Goal: Task Accomplishment & Management: Complete application form

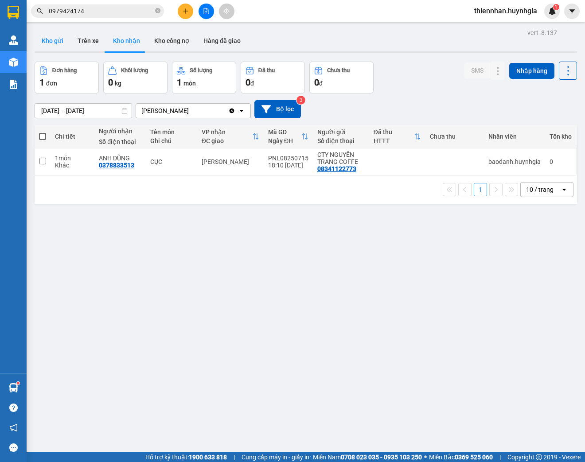
click at [45, 39] on button "Kho gửi" at bounding box center [53, 40] width 36 height 21
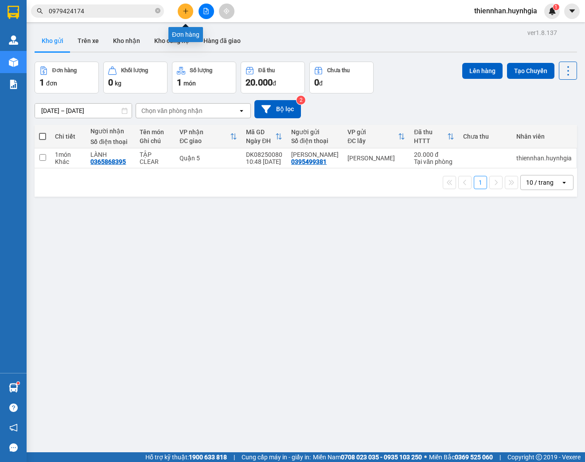
click at [183, 12] on icon "plus" at bounding box center [185, 11] width 6 height 6
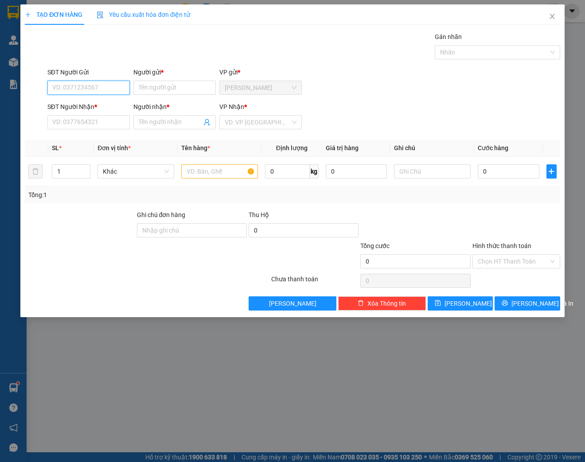
click at [94, 85] on input "SĐT Người Gửi" at bounding box center [88, 88] width 82 height 14
type input "0565882555"
click at [154, 92] on input "Người gửi *" at bounding box center [174, 88] width 82 height 14
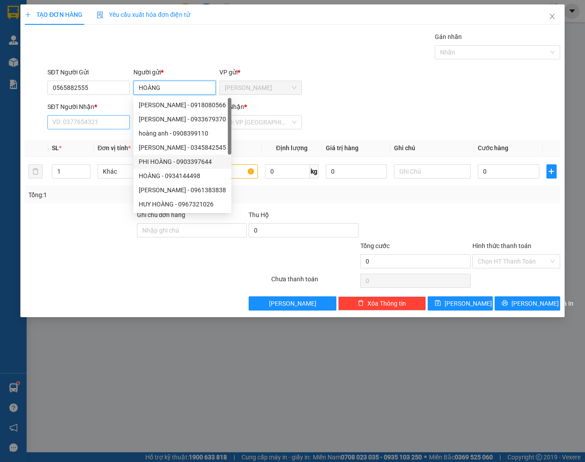
type input "HOÀNG"
click at [78, 121] on input "SĐT Người Nhận *" at bounding box center [88, 122] width 82 height 14
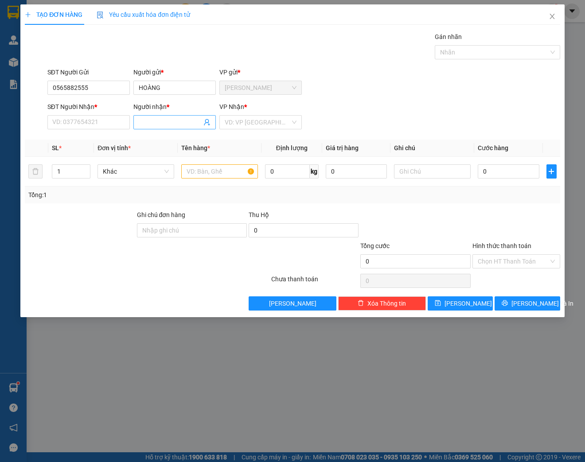
click at [147, 119] on input "Người nhận *" at bounding box center [170, 122] width 63 height 10
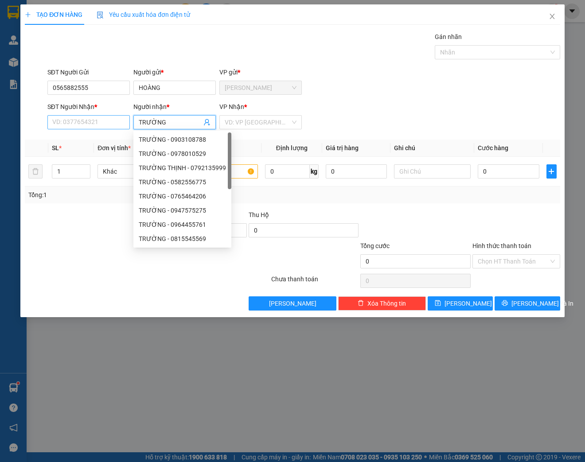
type input "TRƯỜNG"
click at [84, 124] on input "SĐT Người Nhận *" at bounding box center [88, 122] width 82 height 14
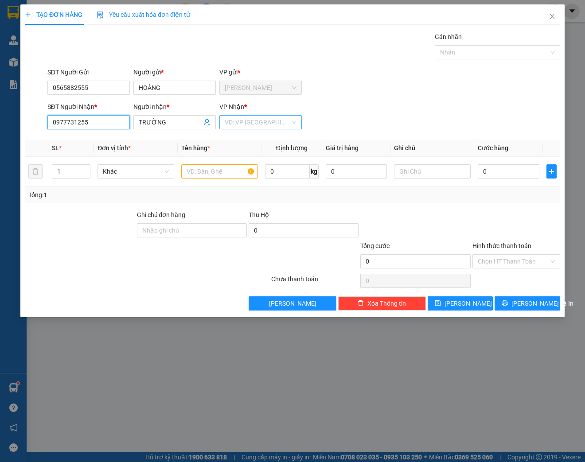
type input "0977731255"
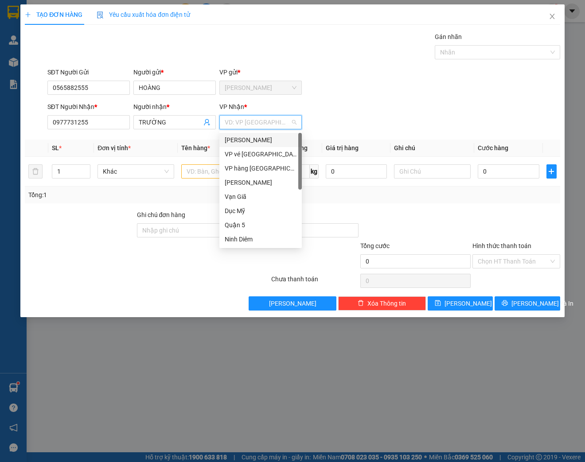
click at [247, 122] on input "search" at bounding box center [258, 122] width 66 height 13
click at [241, 222] on div "Quận 5" at bounding box center [261, 225] width 72 height 10
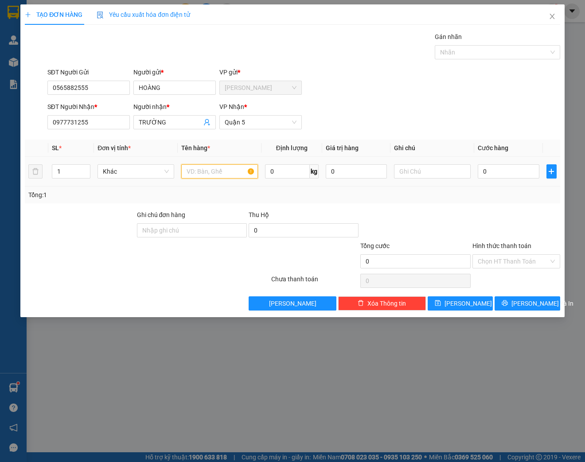
click at [195, 174] on input "text" at bounding box center [219, 171] width 77 height 14
type input "B"
type input "PHONG BÌ"
click at [433, 170] on input "text" at bounding box center [432, 171] width 77 height 14
drag, startPoint x: 466, startPoint y: 170, endPoint x: 403, endPoint y: 179, distance: 63.1
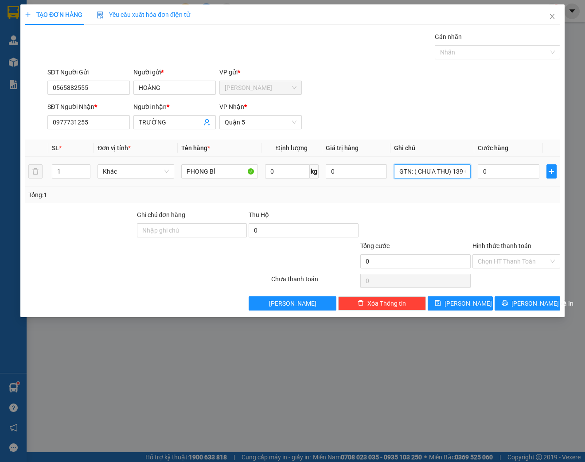
click at [389, 183] on tr "1 Khác PHONG BÌ 0 kg 0 GTN: ( CHƯA THU) 139 CỘNG HÒA, P 12, Q TÂN BÌNH 0" at bounding box center [292, 172] width 535 height 30
type input "GTN: ( CHƯA THU) 139 CỘNG HÒA, P 12, [GEOGRAPHIC_DATA]"
click at [202, 233] on input "Ghi chú đơn hàng" at bounding box center [192, 230] width 110 height 14
paste input "GTN: ( CHƯA THU) 139 CỘNG HÒA, P 12, [GEOGRAPHIC_DATA]"
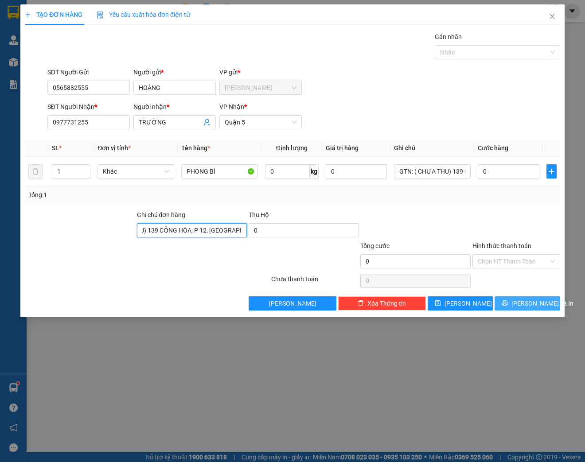
type input "GTN: ( CHƯA THU) 139 CỘNG HÒA, P 12, [GEOGRAPHIC_DATA]"
click at [532, 305] on span "[PERSON_NAME] và In" at bounding box center [542, 303] width 62 height 10
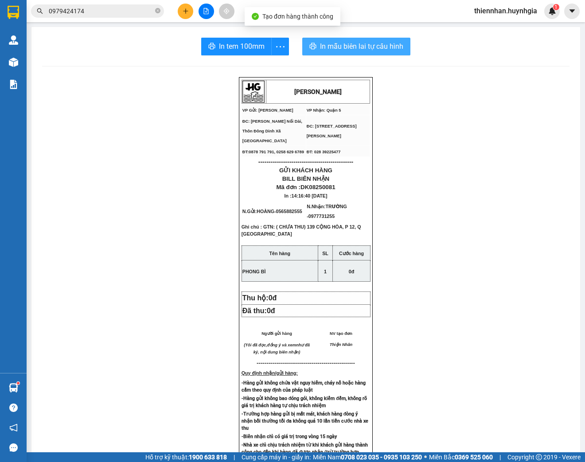
click at [352, 43] on span "In mẫu biên lai tự cấu hình" at bounding box center [361, 46] width 83 height 11
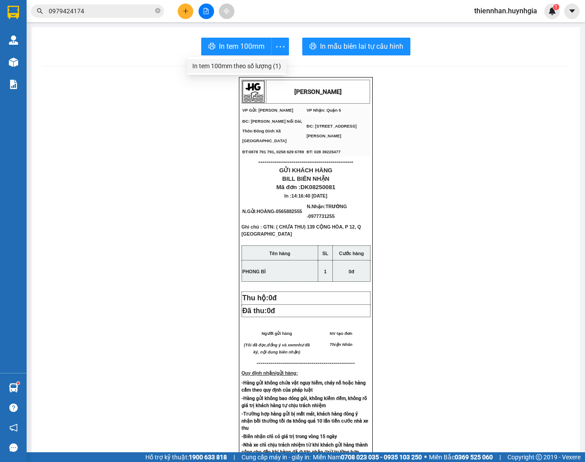
click at [265, 66] on div "In tem 100mm theo số lượng (1)" at bounding box center [236, 66] width 89 height 10
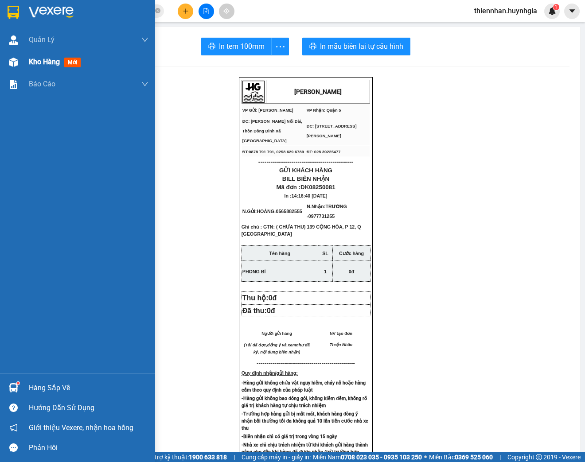
click at [45, 64] on span "Kho hàng" at bounding box center [44, 62] width 31 height 8
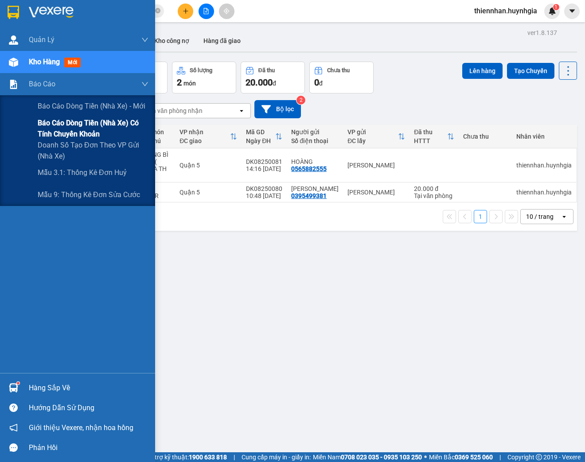
click at [54, 122] on span "Báo cáo dòng tiền (nhà xe) có tính chuyển khoản" at bounding box center [93, 128] width 111 height 22
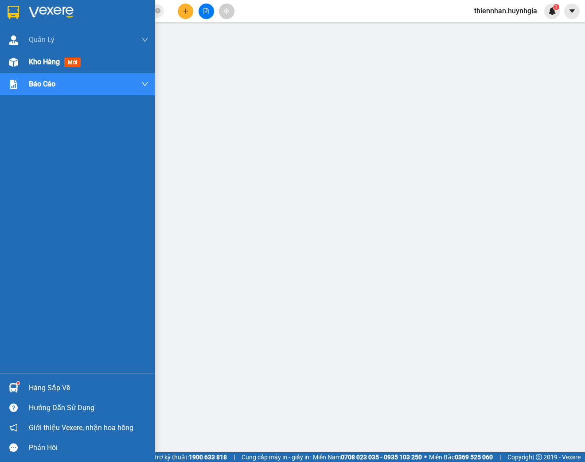
click at [8, 62] on div at bounding box center [13, 61] width 15 height 15
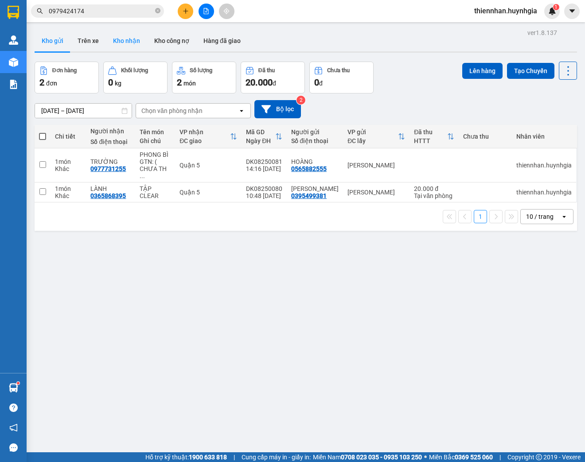
click at [128, 42] on button "Kho nhận" at bounding box center [126, 40] width 41 height 21
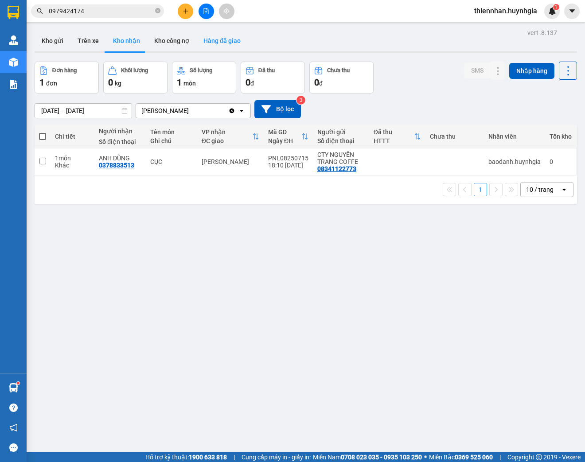
click at [209, 43] on button "Hàng đã giao" at bounding box center [221, 40] width 51 height 21
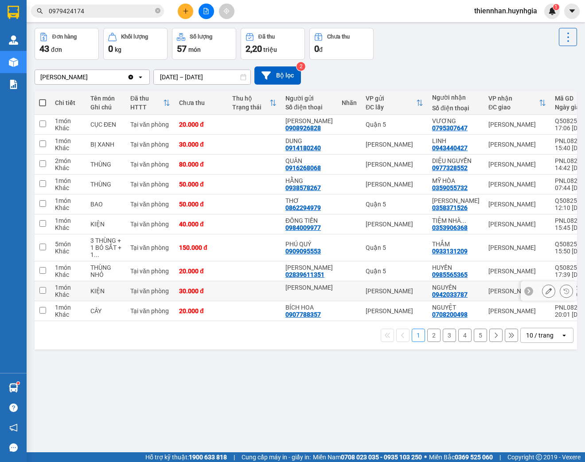
scroll to position [41, 0]
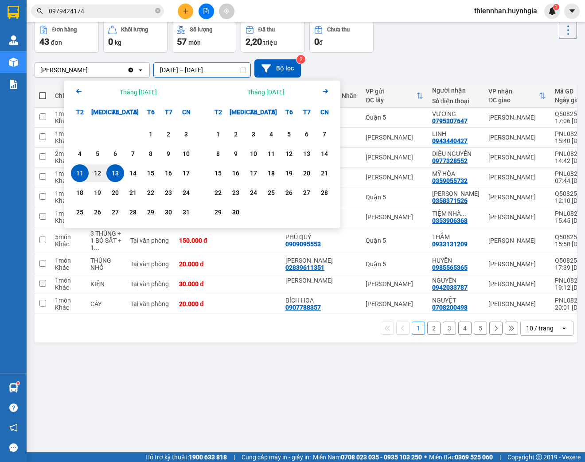
click at [213, 65] on input "[DATE] – [DATE]" at bounding box center [202, 70] width 97 height 14
click at [112, 171] on div "13" at bounding box center [115, 173] width 12 height 11
type input "[DATE] – [DATE]"
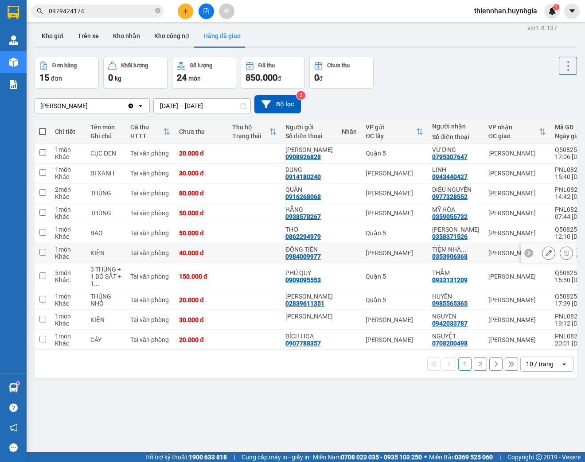
scroll to position [0, 0]
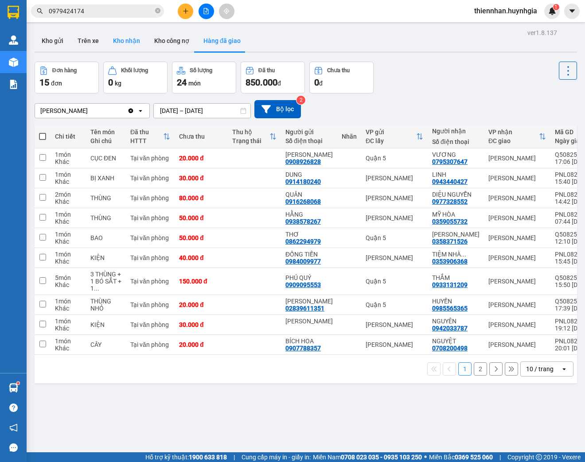
click at [131, 43] on button "Kho nhận" at bounding box center [126, 40] width 41 height 21
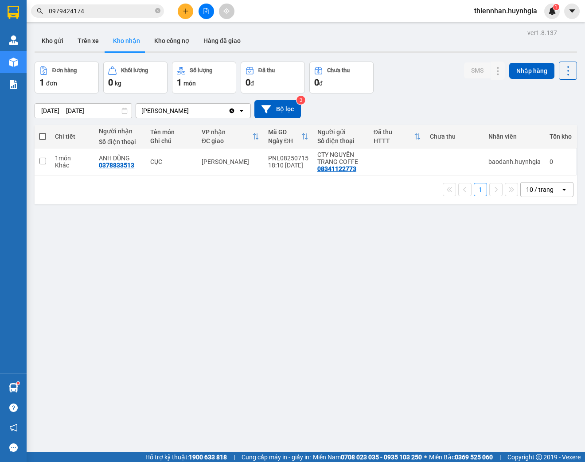
click at [359, 192] on div "1 10 / trang open" at bounding box center [305, 189] width 535 height 15
click at [224, 179] on div "1 10 / trang open" at bounding box center [306, 189] width 542 height 28
click at [157, 12] on icon "close-circle" at bounding box center [157, 10] width 5 height 5
